Goal: Contribute content

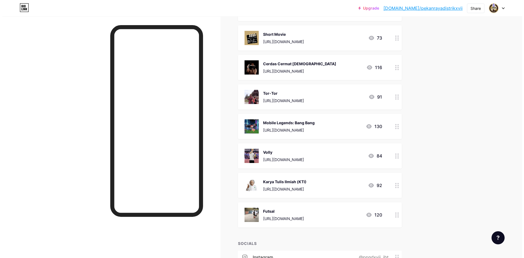
scroll to position [300, 0]
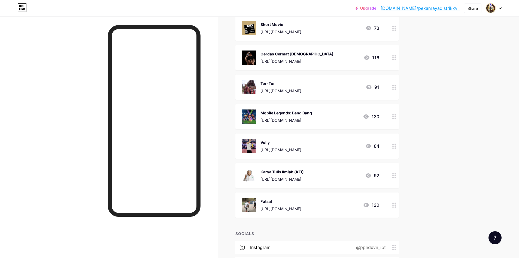
click at [296, 182] on div "Karya Tulis Ilmiah (KTI) [URL][DOMAIN_NAME] 92" at bounding box center [318, 175] width 164 height 25
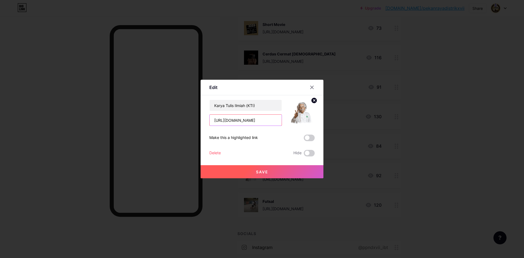
click at [256, 119] on input "[URL][DOMAIN_NAME]" at bounding box center [245, 120] width 72 height 11
paste input "[DOMAIN_NAME][URL]"
type input "[URL][DOMAIN_NAME]"
click at [261, 170] on span "Save" at bounding box center [262, 171] width 12 height 5
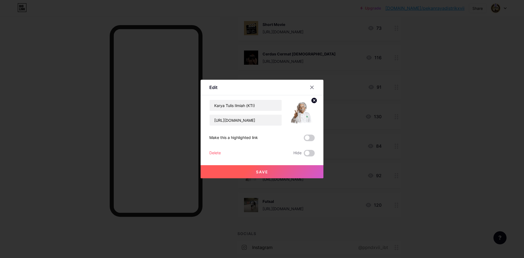
scroll to position [0, 0]
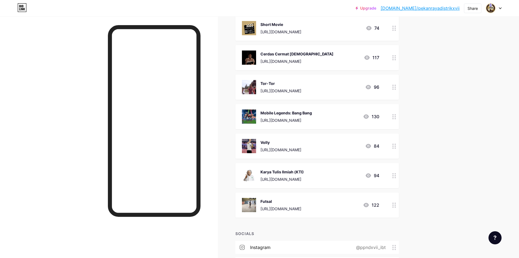
click at [433, 10] on link "[DOMAIN_NAME]/pekanrayadistrikxvii" at bounding box center [420, 8] width 79 height 7
click at [279, 26] on div "Short Movie" at bounding box center [281, 25] width 41 height 6
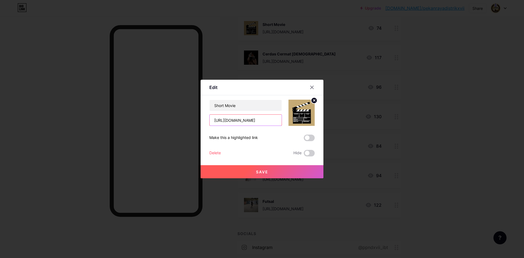
click at [264, 124] on input "[URL][DOMAIN_NAME]" at bounding box center [245, 120] width 72 height 11
paste input "3XJPP0KWf5xdTEDrIyQSVUmXab5SqG_x"
type input "[URL][DOMAIN_NAME]"
drag, startPoint x: 256, startPoint y: 171, endPoint x: 213, endPoint y: 127, distance: 61.1
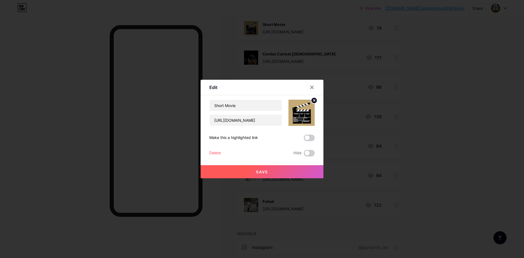
click at [256, 171] on span "Save" at bounding box center [262, 171] width 12 height 5
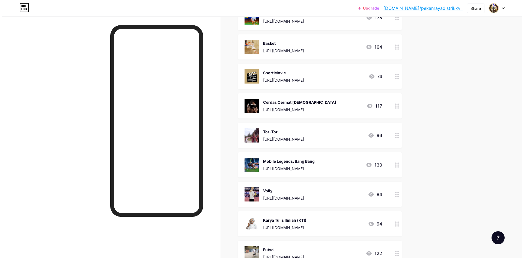
scroll to position [257, 0]
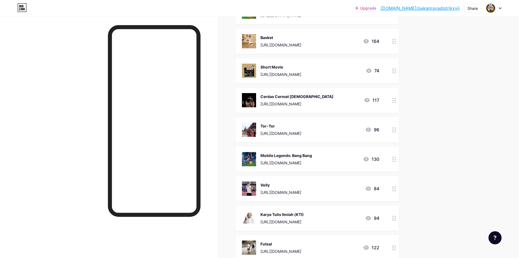
click at [290, 125] on div "Tor-Tor" at bounding box center [281, 126] width 41 height 6
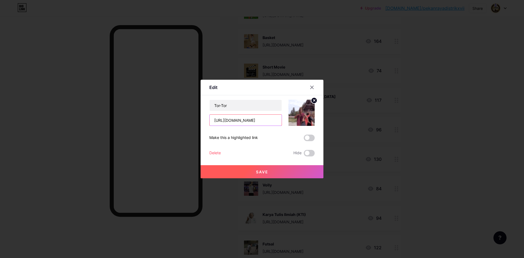
click at [256, 121] on input "[URL][DOMAIN_NAME]" at bounding box center [245, 120] width 72 height 11
paste input "qtmsEshM-9_ife2ztuCNseWbz7fbD4Vj"
type input "[URL][DOMAIN_NAME]"
click at [258, 176] on button "Save" at bounding box center [261, 171] width 123 height 13
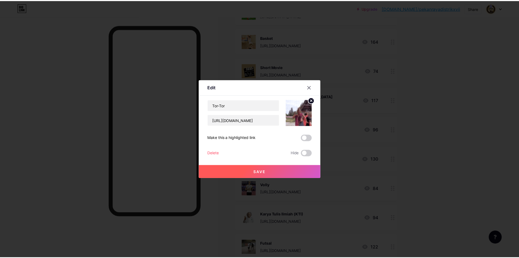
scroll to position [0, 0]
